Goal: Transaction & Acquisition: Subscribe to service/newsletter

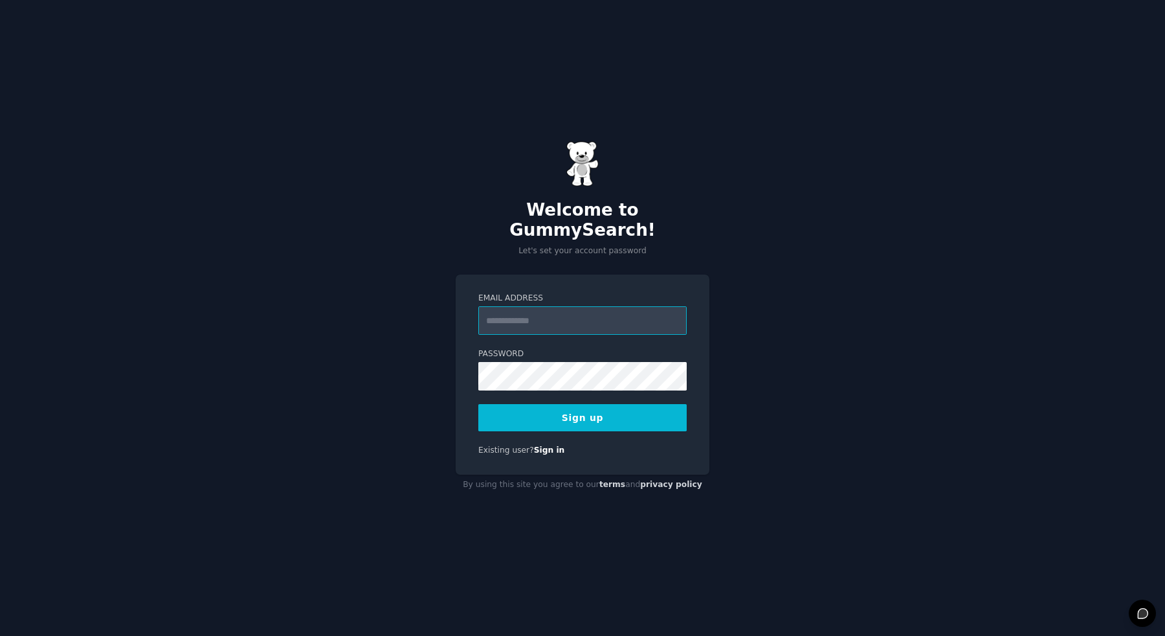
click at [538, 306] on input "Email Address" at bounding box center [582, 320] width 208 height 28
type input "**********"
click at [478, 404] on button "Sign up" at bounding box center [582, 417] width 208 height 27
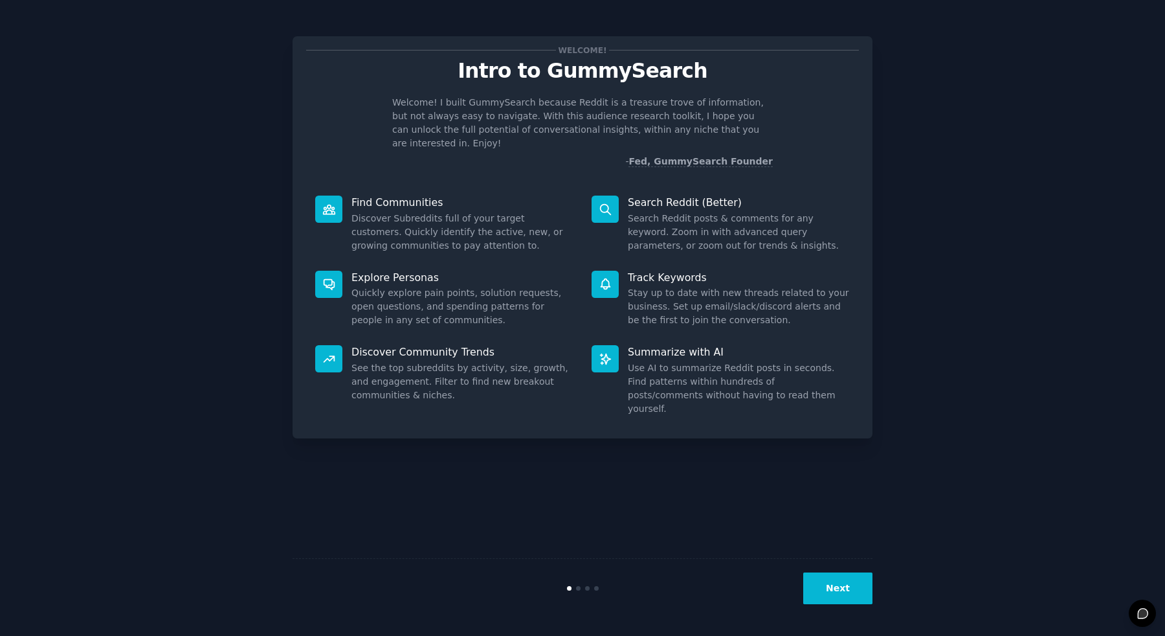
click at [943, 469] on div "Welcome! Intro to GummySearch Welcome! I built GummySearch because Reddit is a …" at bounding box center [582, 317] width 1129 height 599
click at [847, 578] on button "Next" at bounding box center [837, 588] width 69 height 32
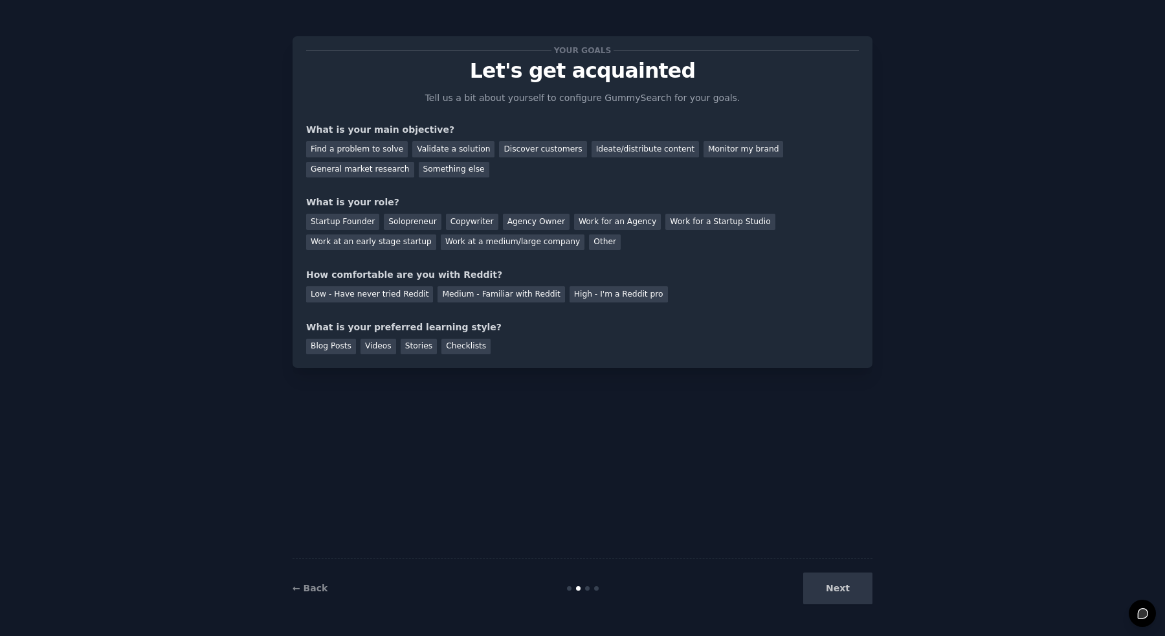
click at [845, 597] on div "Next" at bounding box center [776, 588] width 194 height 32
click at [656, 296] on div "Low - Have never tried Reddit Medium - Familiar with Reddit High - I'm a Reddit…" at bounding box center [582, 292] width 553 height 21
click at [366, 149] on div "Find a problem to solve" at bounding box center [357, 149] width 102 height 16
drag, startPoint x: 432, startPoint y: 146, endPoint x: 439, endPoint y: 195, distance: 49.1
click at [432, 146] on div "Validate a solution" at bounding box center [453, 149] width 82 height 16
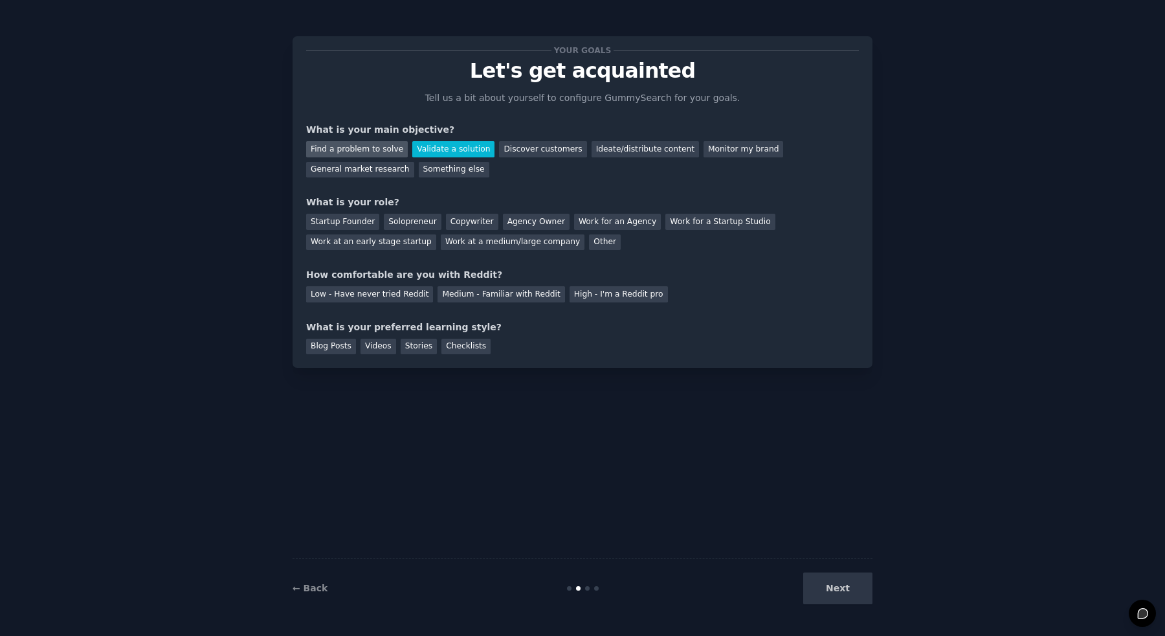
click at [390, 148] on div "Find a problem to solve" at bounding box center [357, 149] width 102 height 16
click at [350, 223] on div "Startup Founder" at bounding box center [342, 222] width 73 height 16
click at [434, 151] on div "Validate a solution" at bounding box center [453, 149] width 82 height 16
click at [353, 293] on div "Low - Have never tried Reddit" at bounding box center [369, 294] width 127 height 16
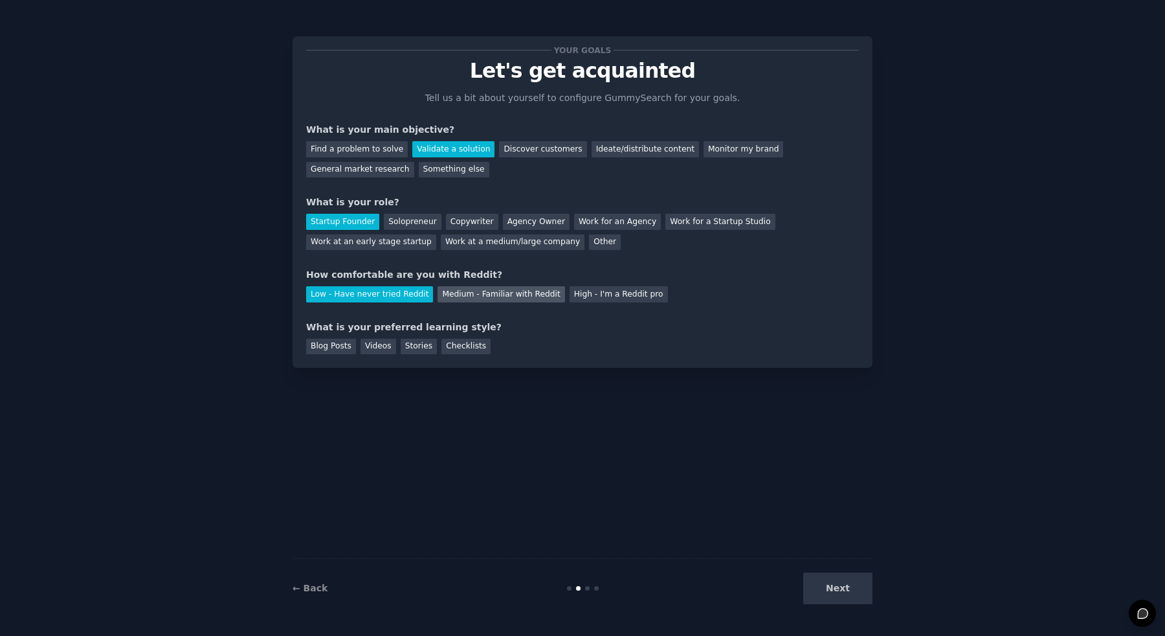
click at [445, 290] on div "Medium - Familiar with Reddit" at bounding box center [501, 294] width 127 height 16
click at [402, 329] on div "What is your preferred learning style?" at bounding box center [582, 327] width 553 height 14
click at [339, 348] on div "Blog Posts" at bounding box center [331, 347] width 50 height 16
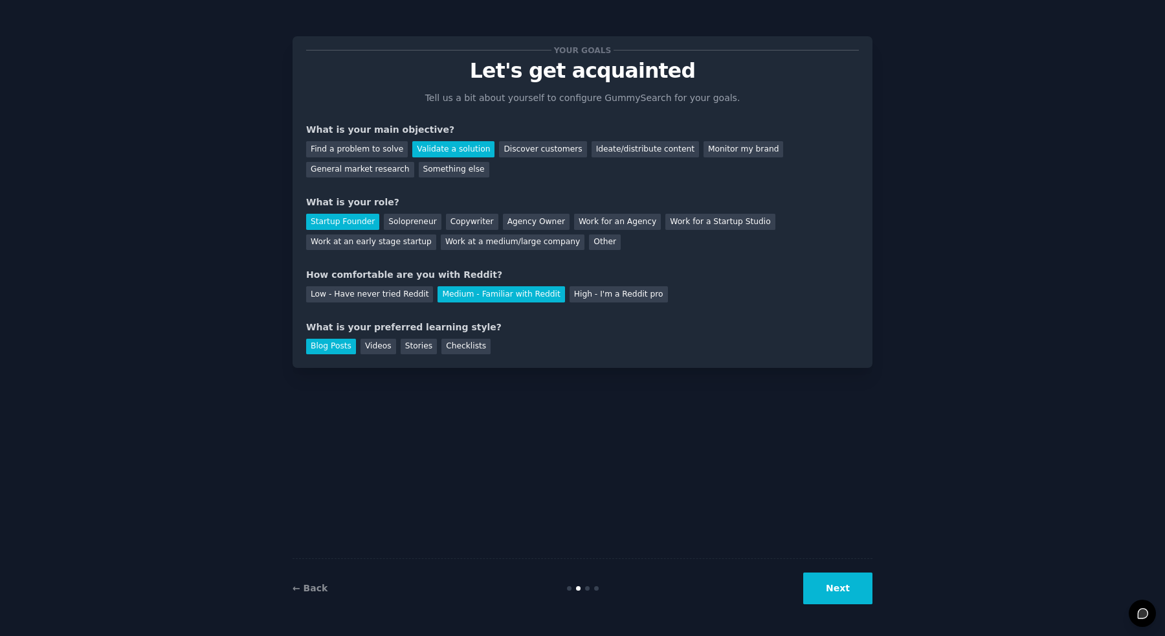
click at [836, 594] on button "Next" at bounding box center [837, 588] width 69 height 32
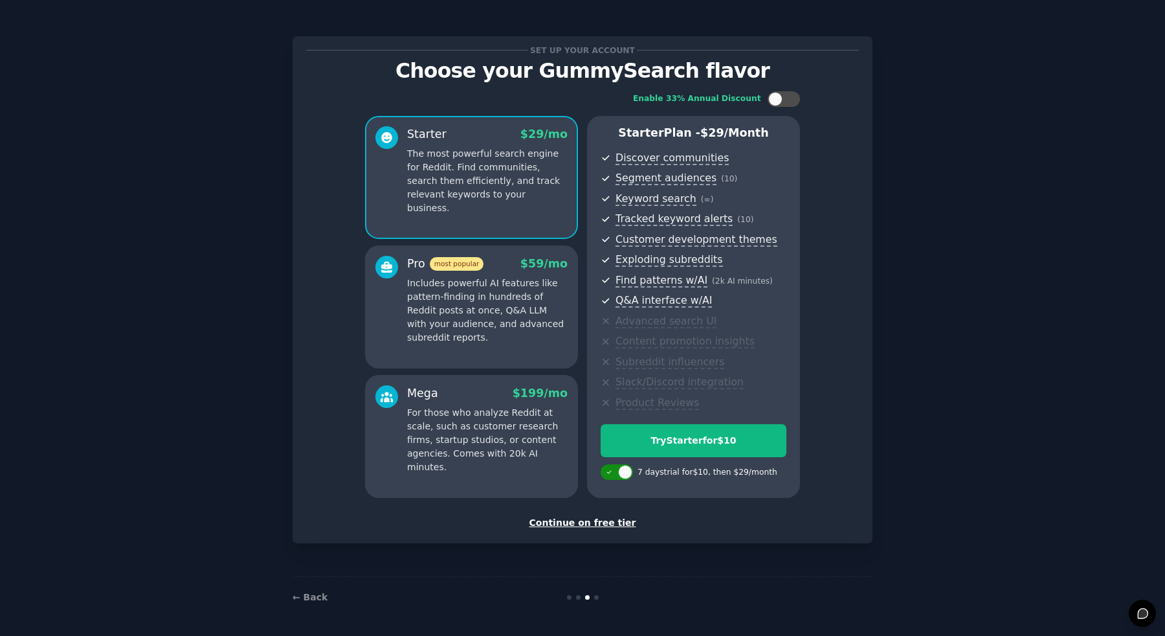
click at [620, 474] on div at bounding box center [625, 472] width 14 height 14
checkbox input "false"
click at [614, 517] on div "Continue on free tier" at bounding box center [582, 523] width 553 height 14
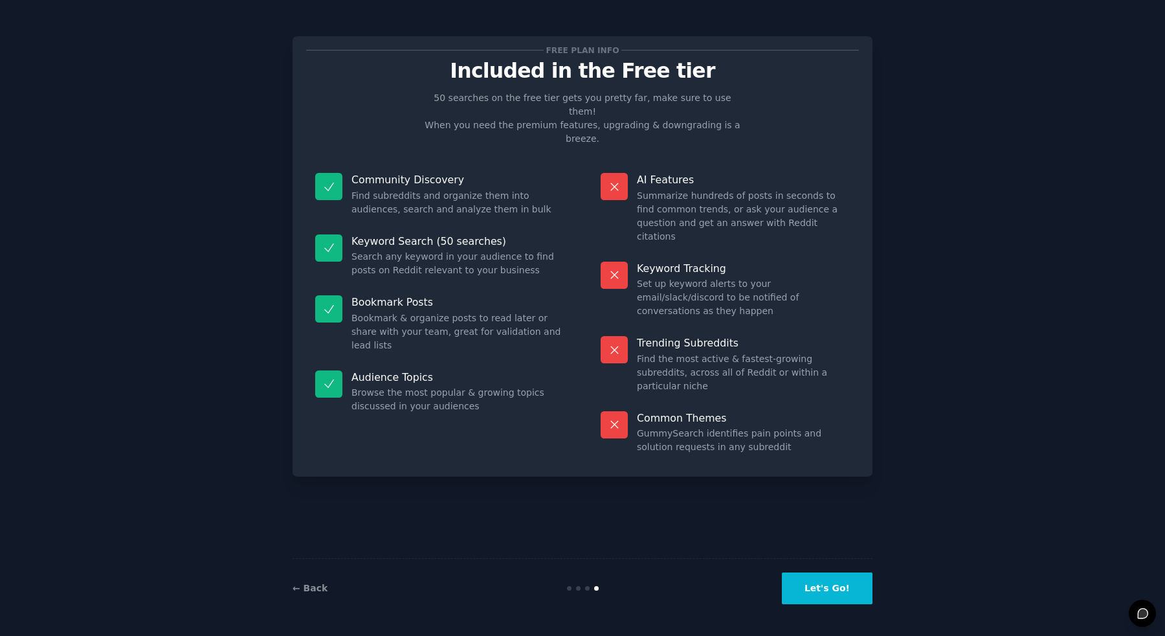
click at [866, 590] on button "Let's Go!" at bounding box center [827, 588] width 91 height 32
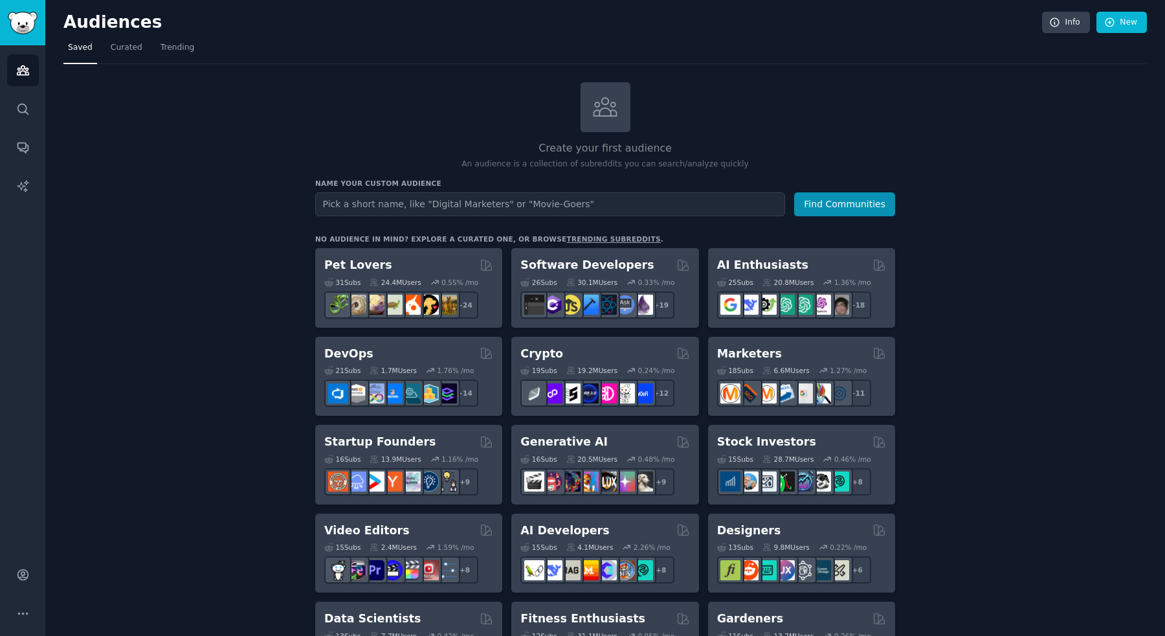
click at [396, 205] on input "text" at bounding box center [550, 204] width 470 height 24
